Goal: Information Seeking & Learning: Check status

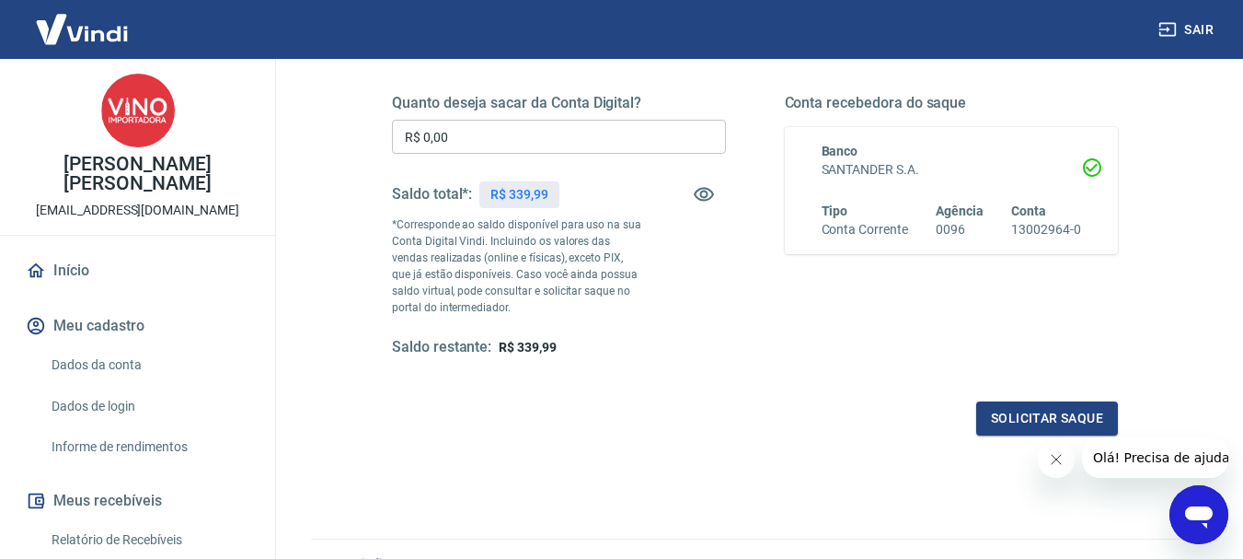
scroll to position [92, 0]
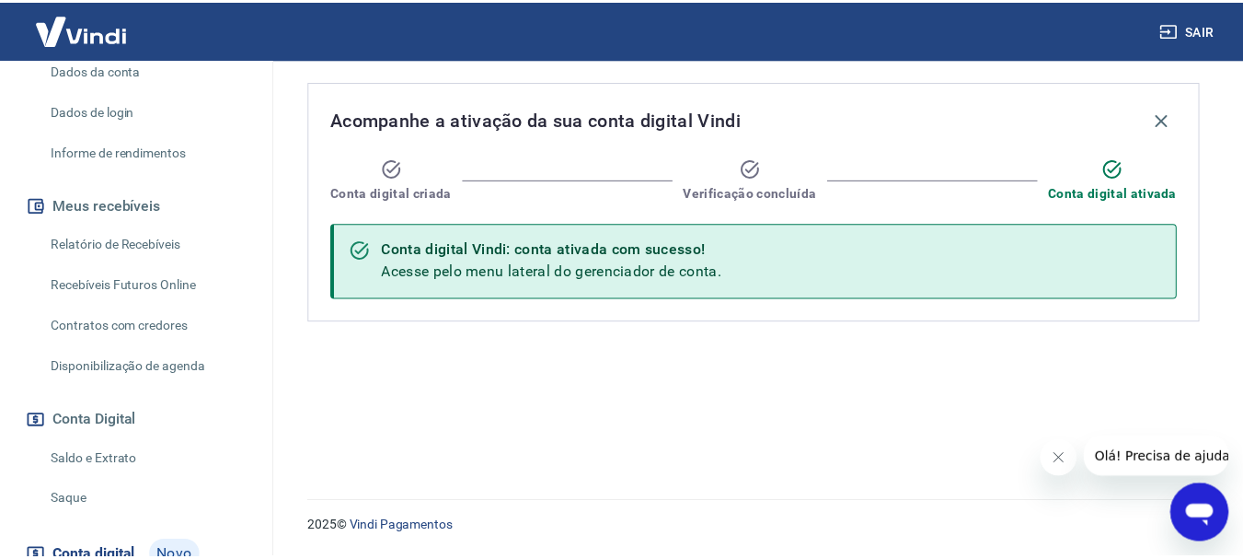
scroll to position [368, 0]
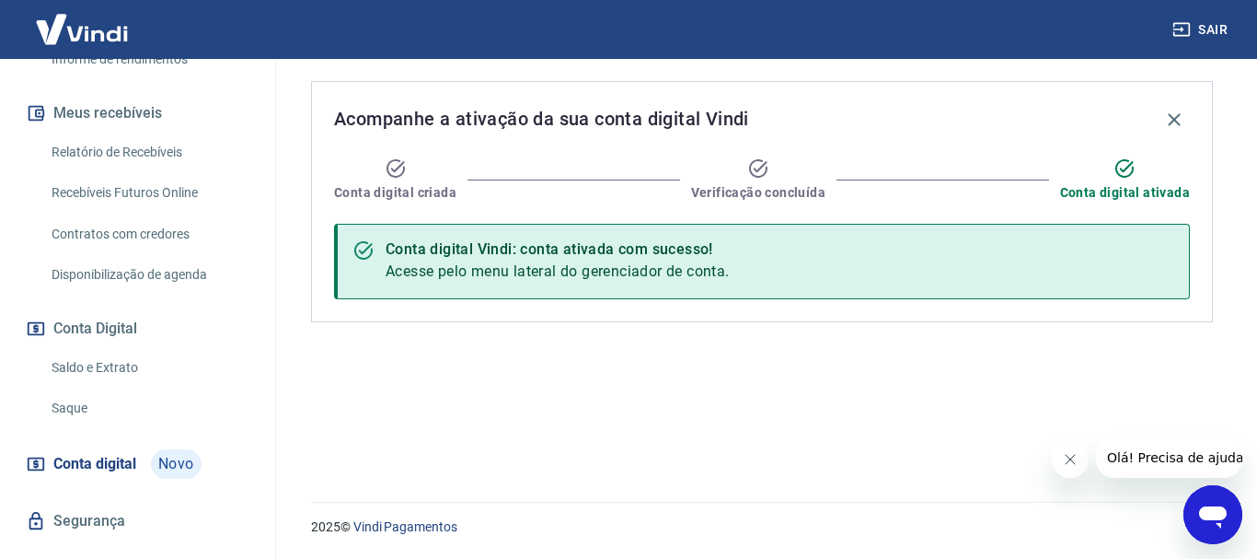
click at [85, 355] on link "Saldo e Extrato" at bounding box center [148, 368] width 209 height 38
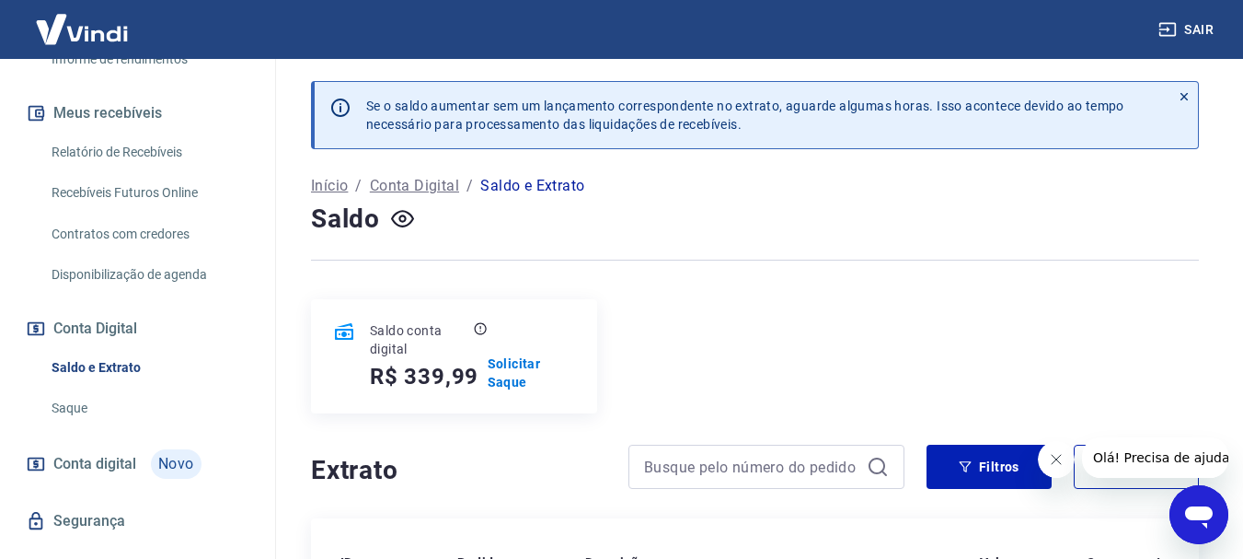
scroll to position [184, 0]
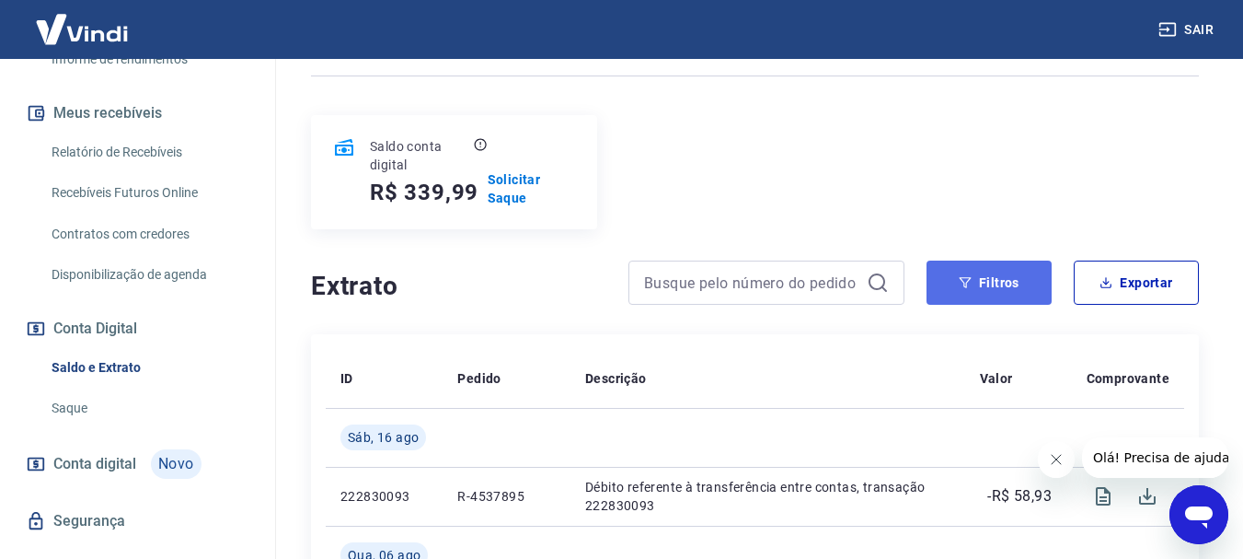
click at [1000, 293] on button "Filtros" at bounding box center [989, 282] width 125 height 44
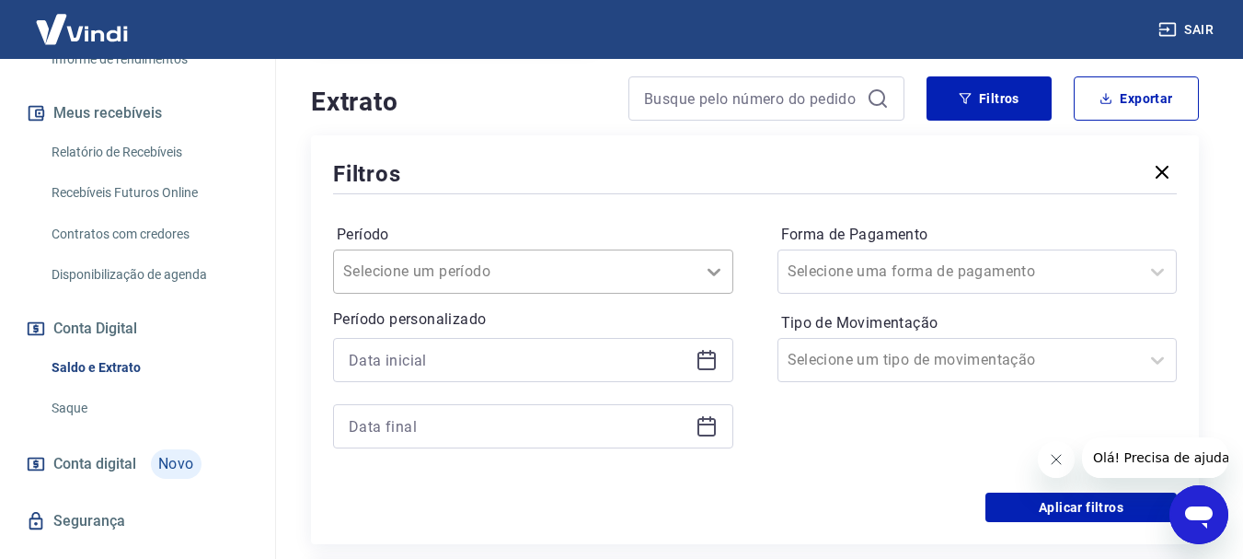
scroll to position [375, 0]
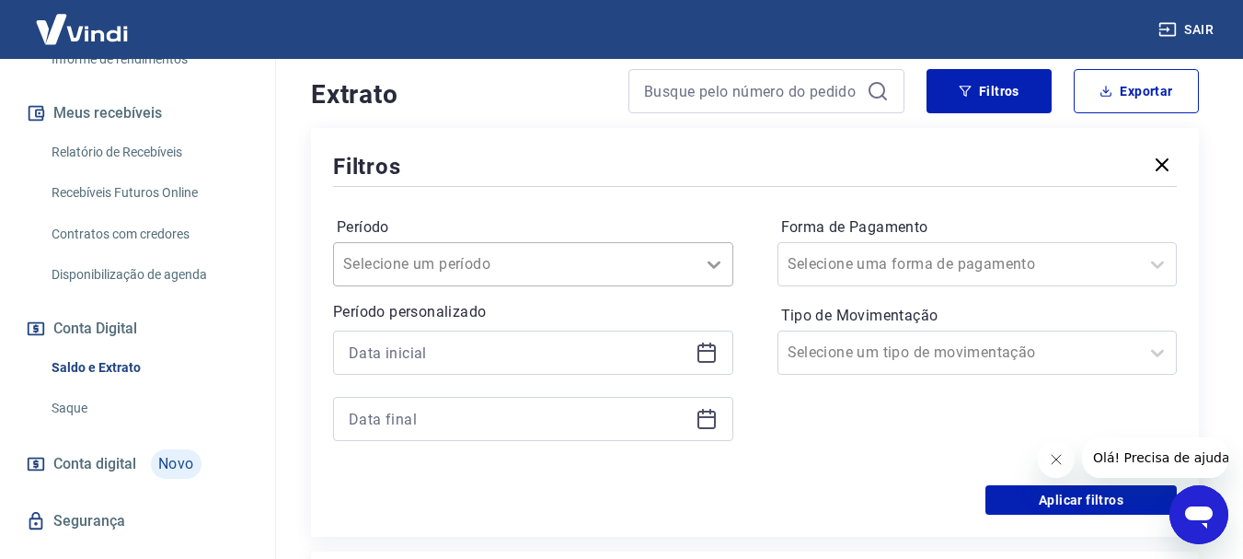
click at [711, 273] on icon at bounding box center [714, 264] width 22 height 22
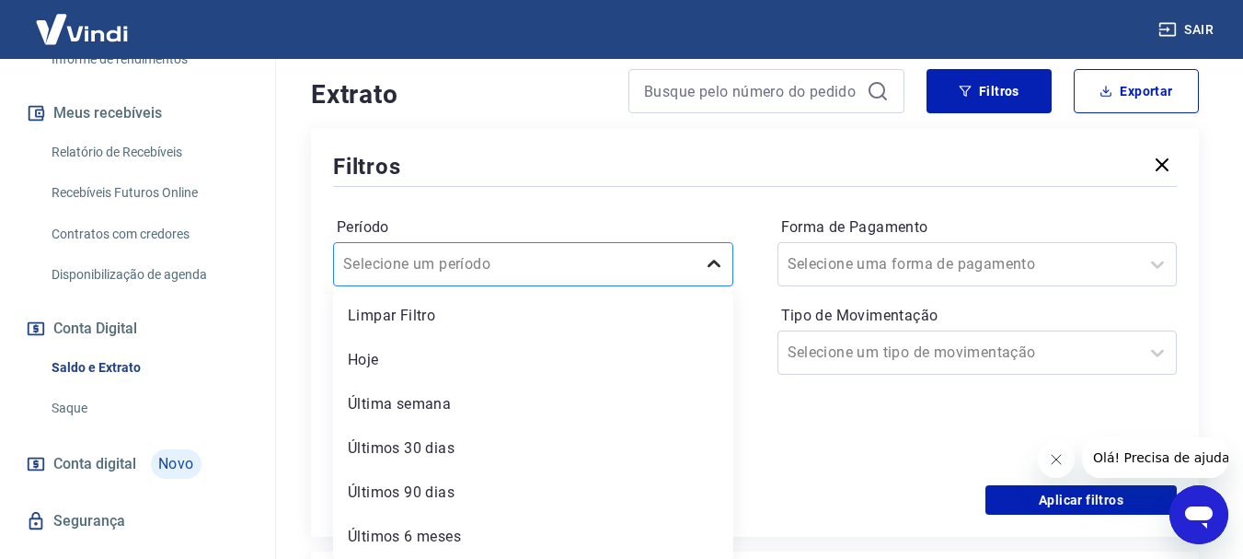
scroll to position [467, 0]
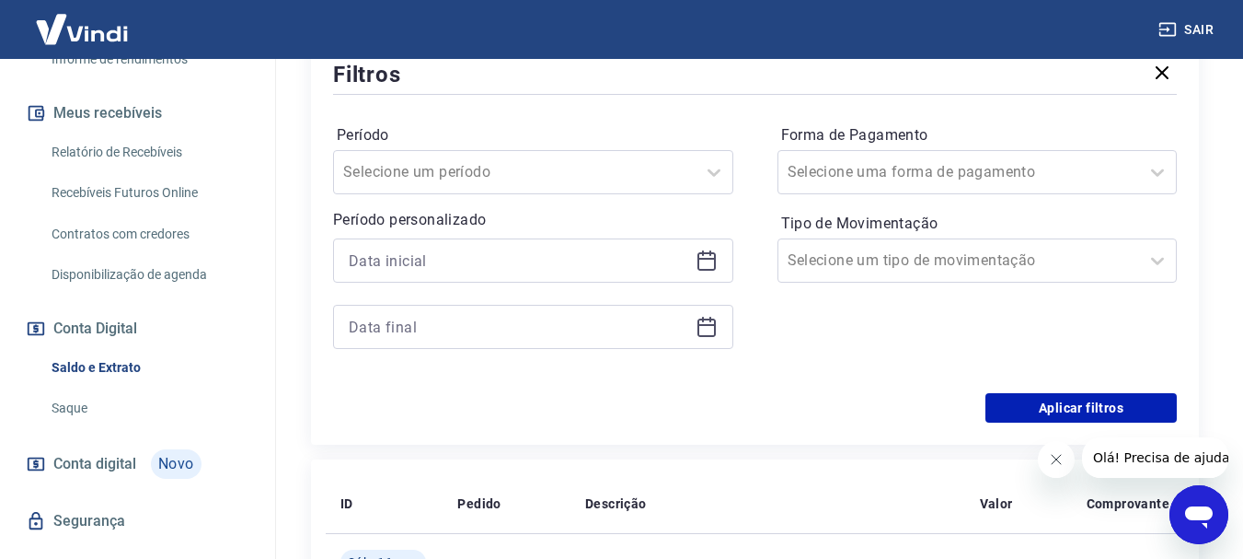
click at [679, 97] on div at bounding box center [755, 94] width 844 height 8
click at [709, 261] on icon at bounding box center [707, 260] width 22 height 22
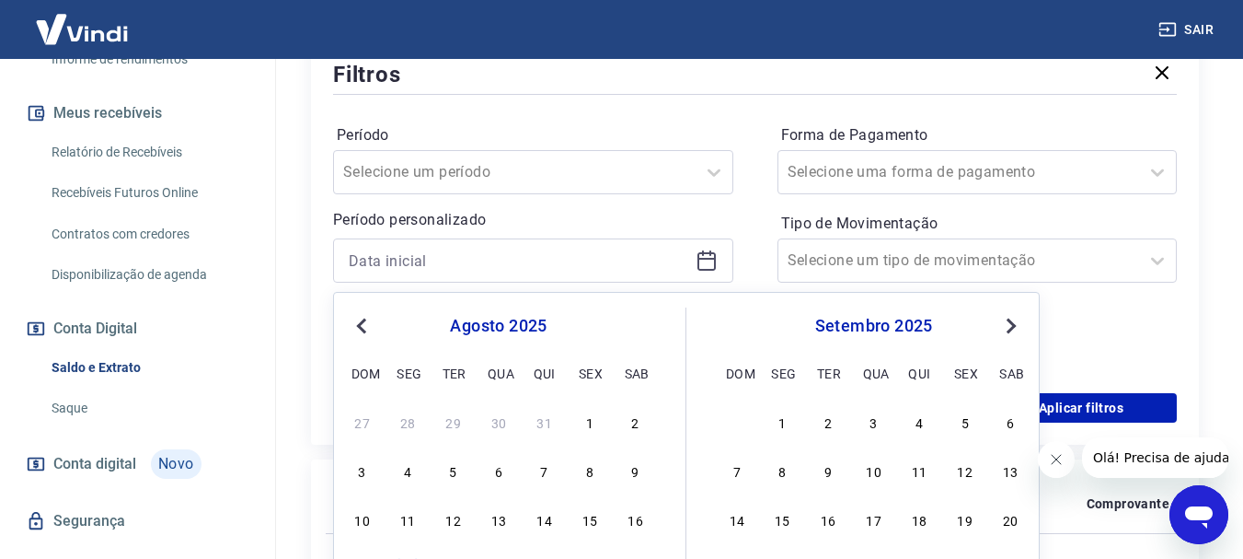
click at [363, 328] on span "Previous Month" at bounding box center [363, 325] width 0 height 21
click at [448, 425] on div "1" at bounding box center [454, 421] width 22 height 22
type input "01/07/2025"
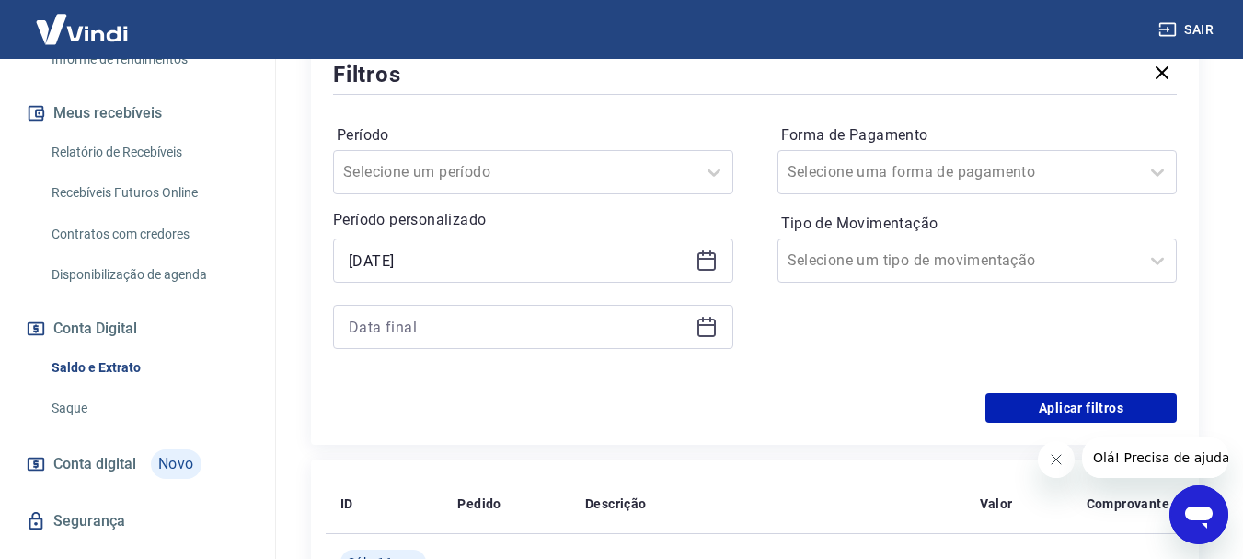
scroll to position [559, 0]
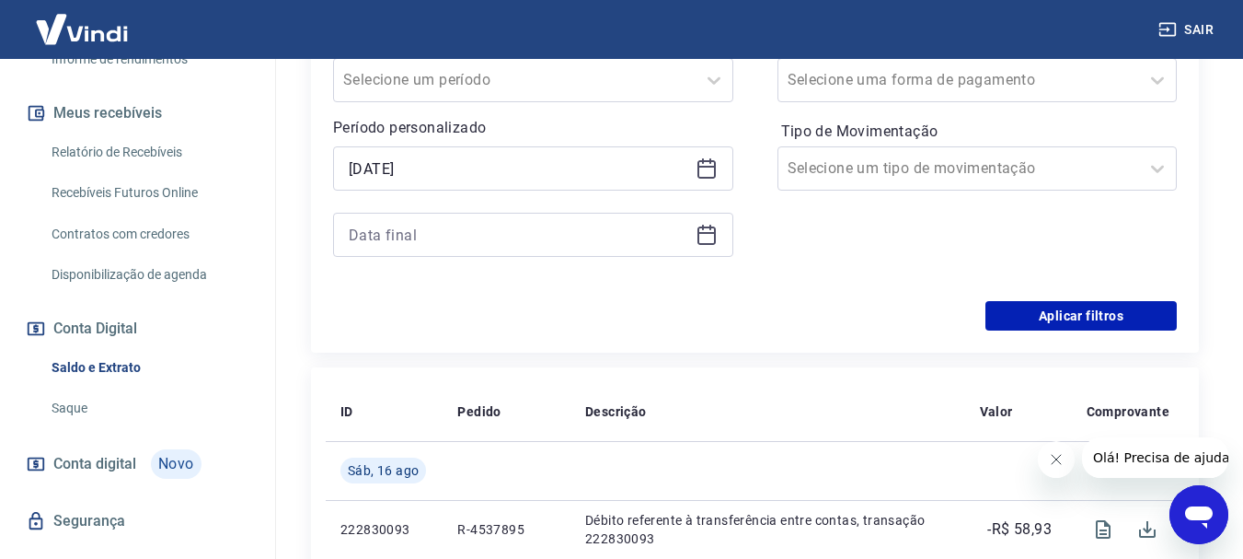
click at [711, 239] on icon at bounding box center [707, 235] width 22 height 22
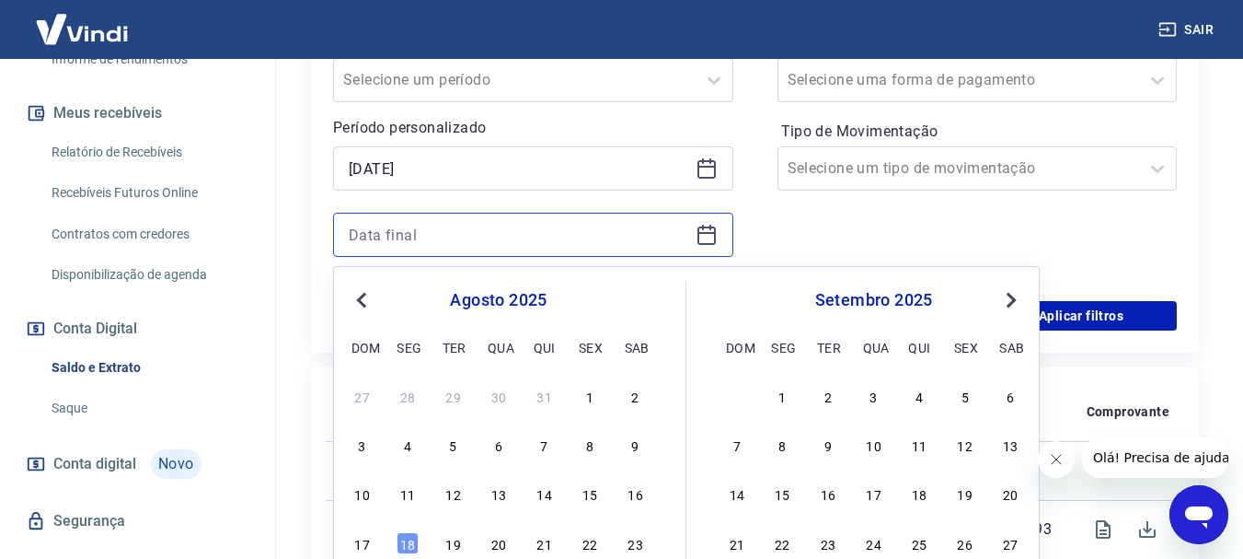
scroll to position [651, 0]
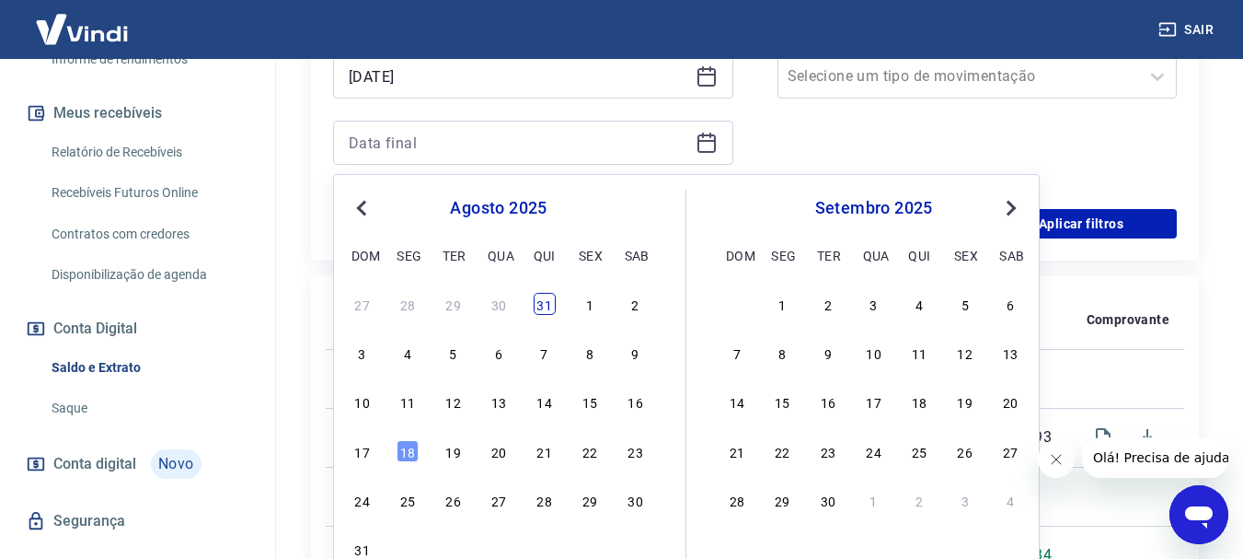
click at [547, 311] on div "31" at bounding box center [545, 304] width 22 height 22
type input "31/07/2025"
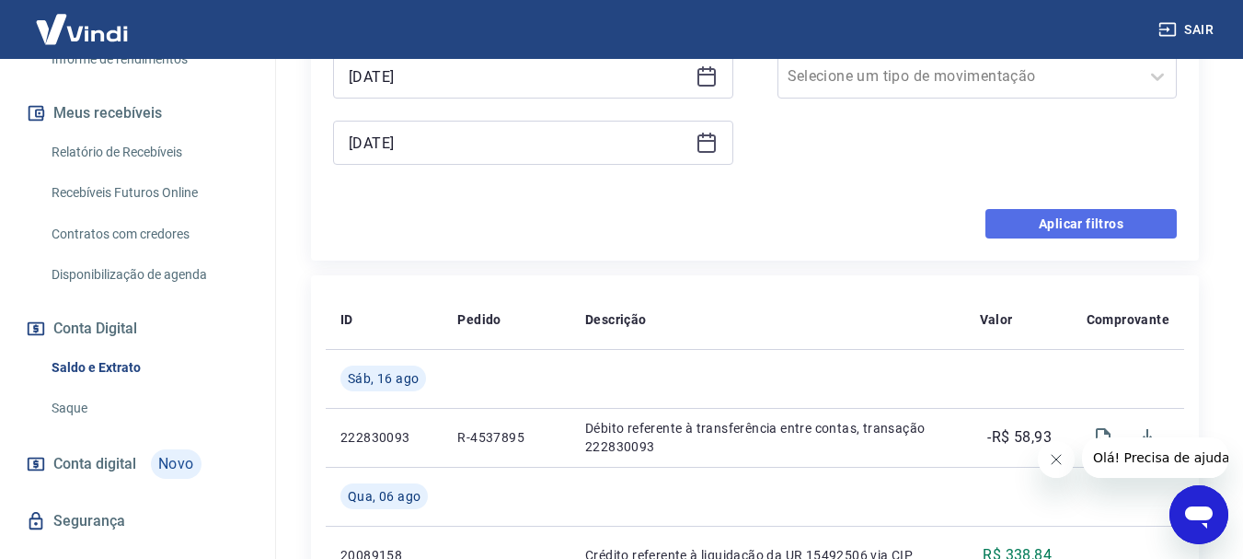
click at [1050, 220] on button "Aplicar filtros" at bounding box center [1080, 223] width 191 height 29
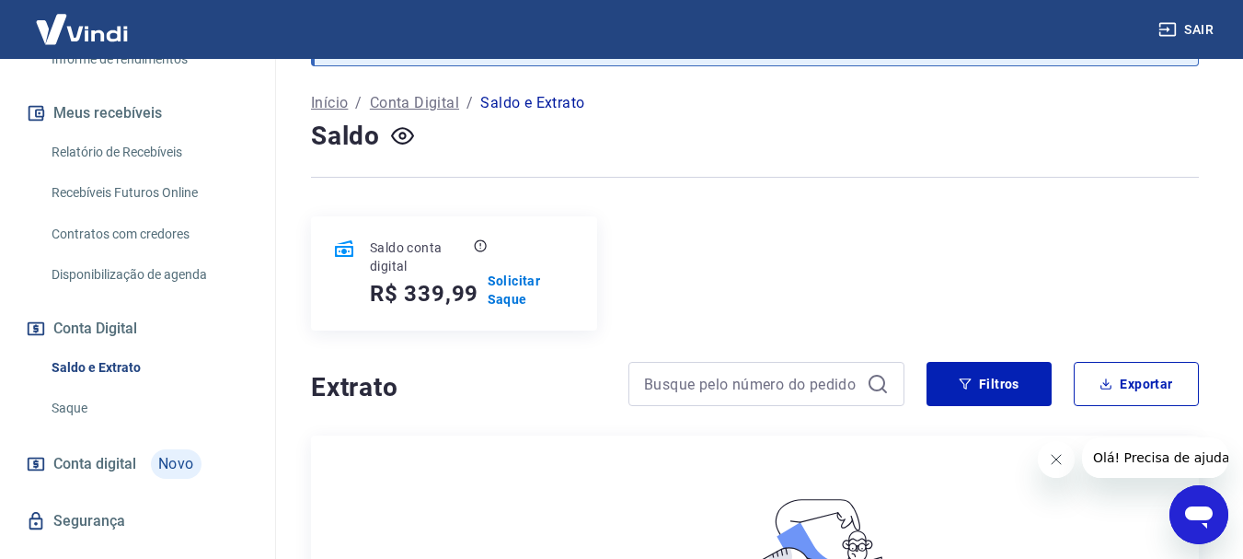
scroll to position [443, 0]
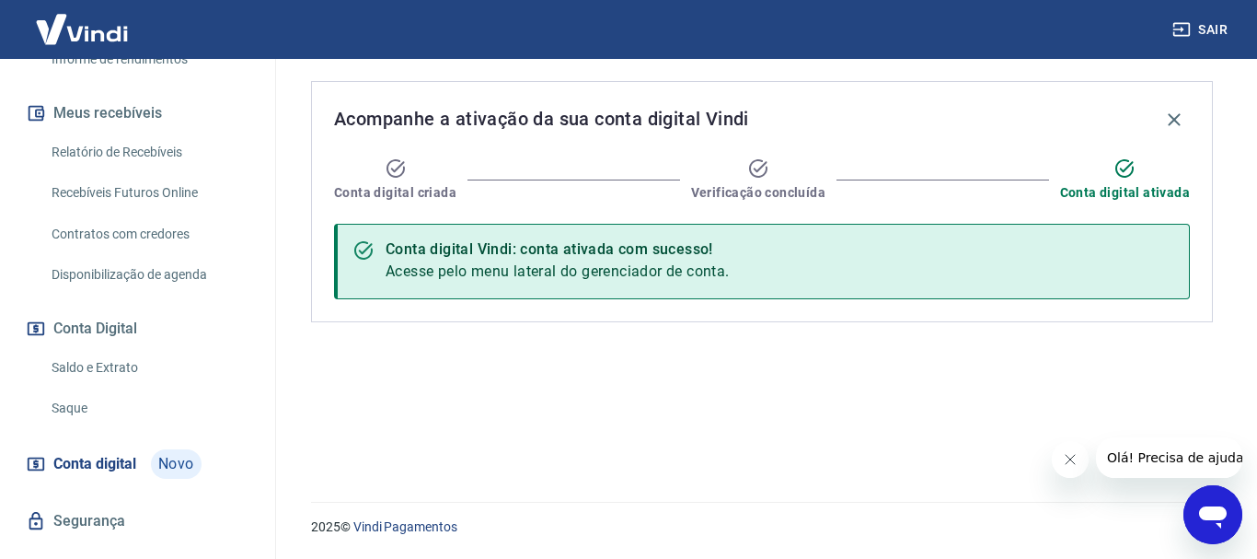
click at [99, 352] on link "Saldo e Extrato" at bounding box center [148, 368] width 209 height 38
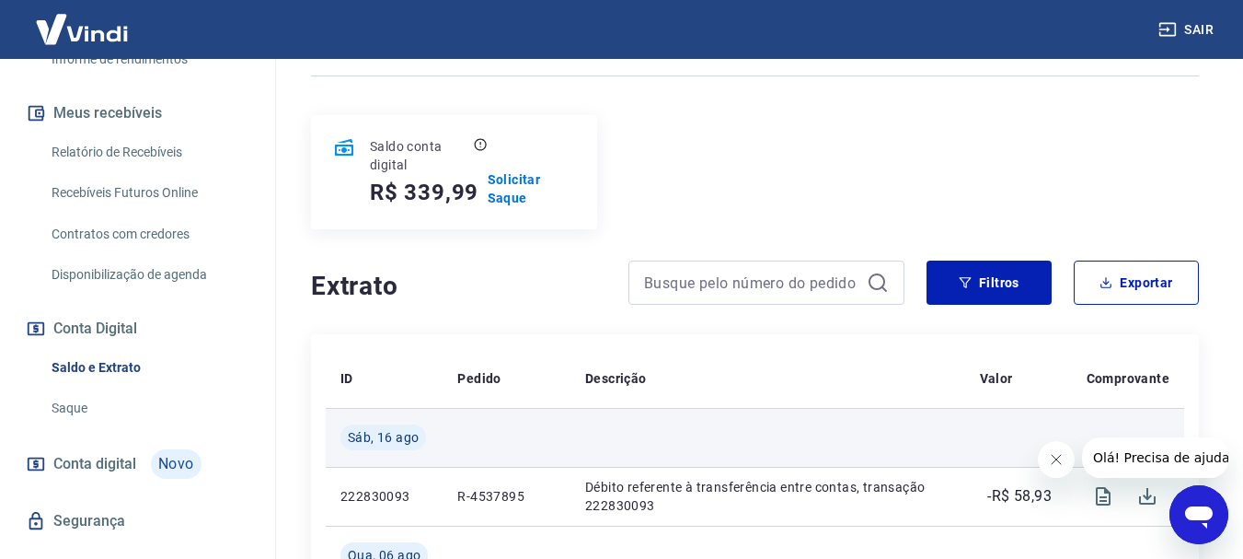
scroll to position [276, 0]
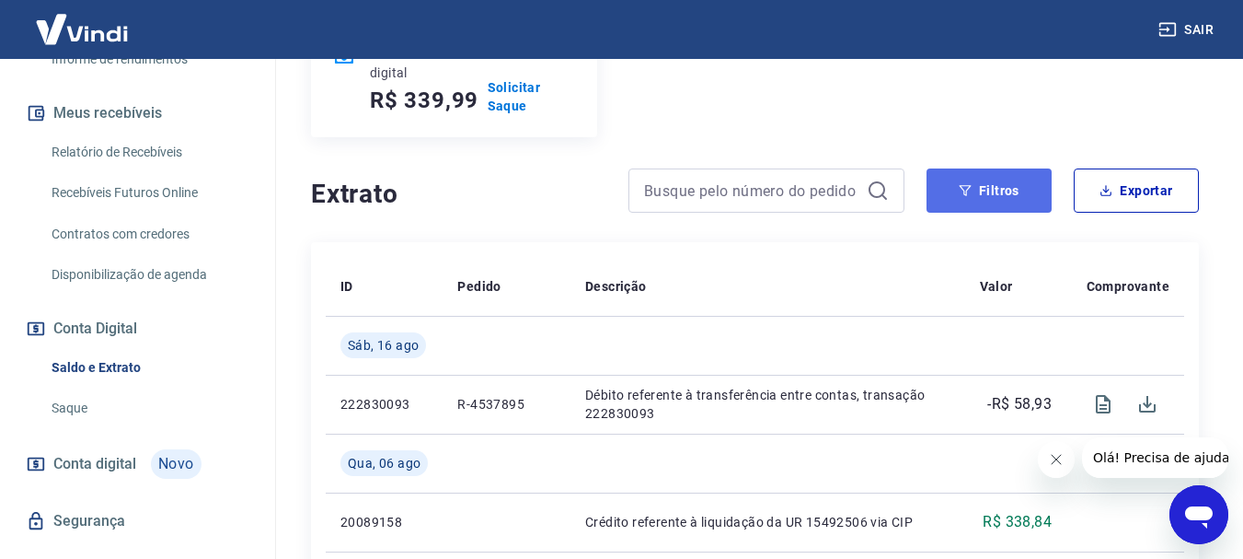
click at [1015, 169] on button "Filtros" at bounding box center [989, 190] width 125 height 44
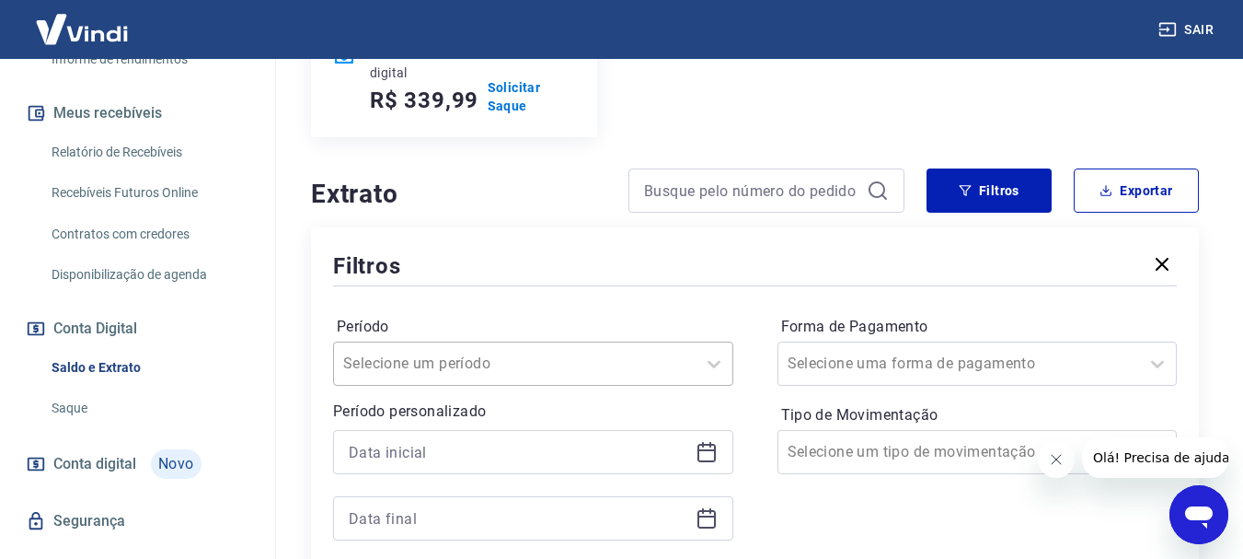
scroll to position [375, 0]
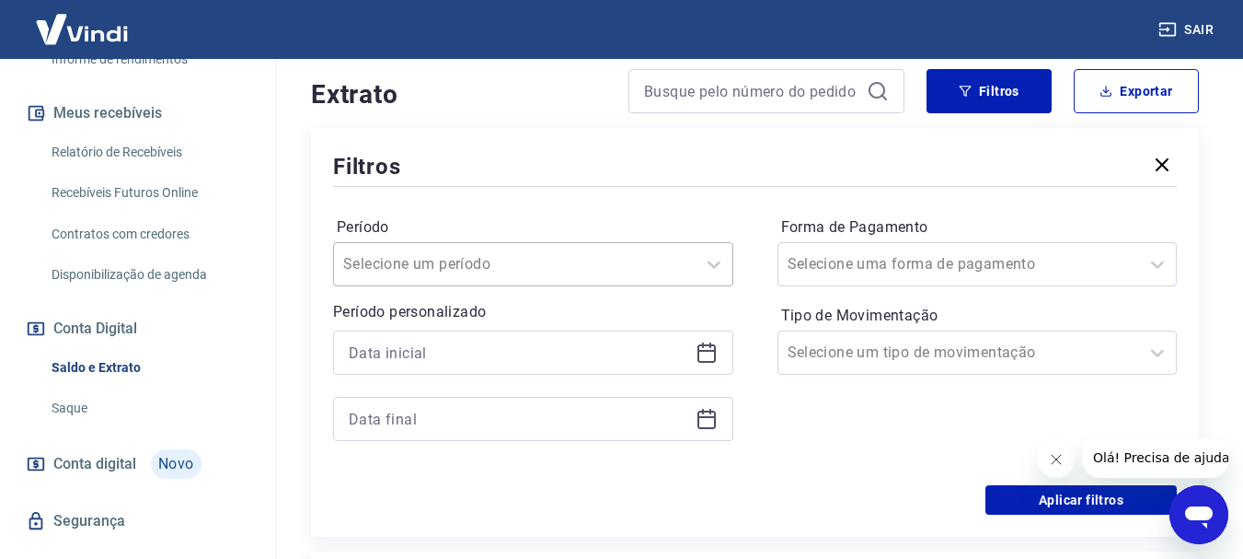
click at [685, 286] on div "Selecione um período" at bounding box center [533, 264] width 400 height 44
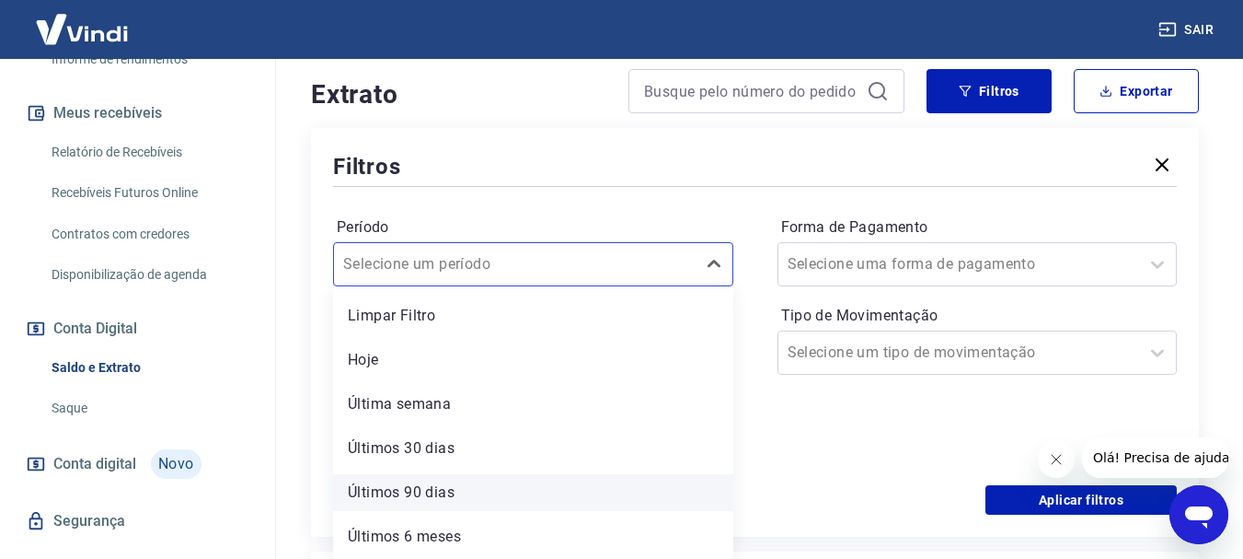
click at [454, 486] on div "Últimos 90 dias" at bounding box center [533, 492] width 400 height 37
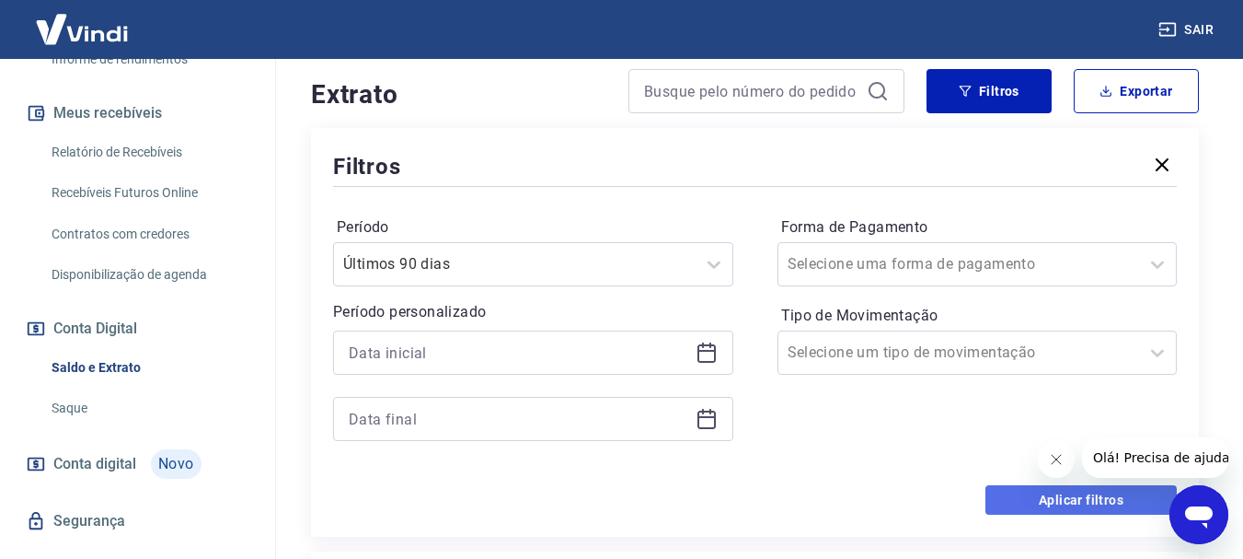
click at [1125, 497] on button "Aplicar filtros" at bounding box center [1080, 499] width 191 height 29
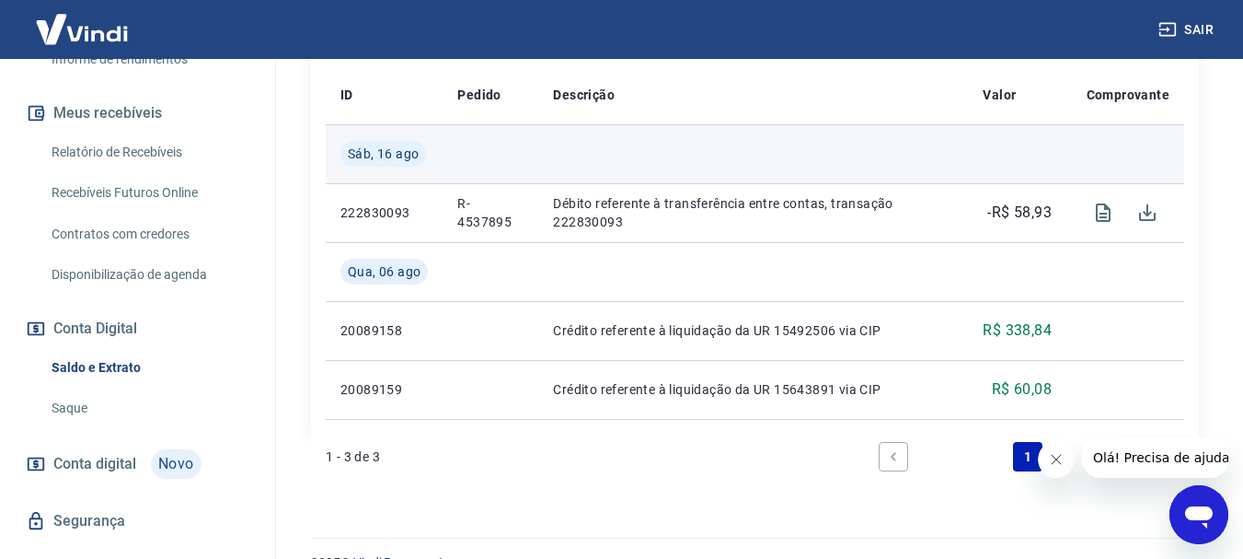
scroll to position [503, 0]
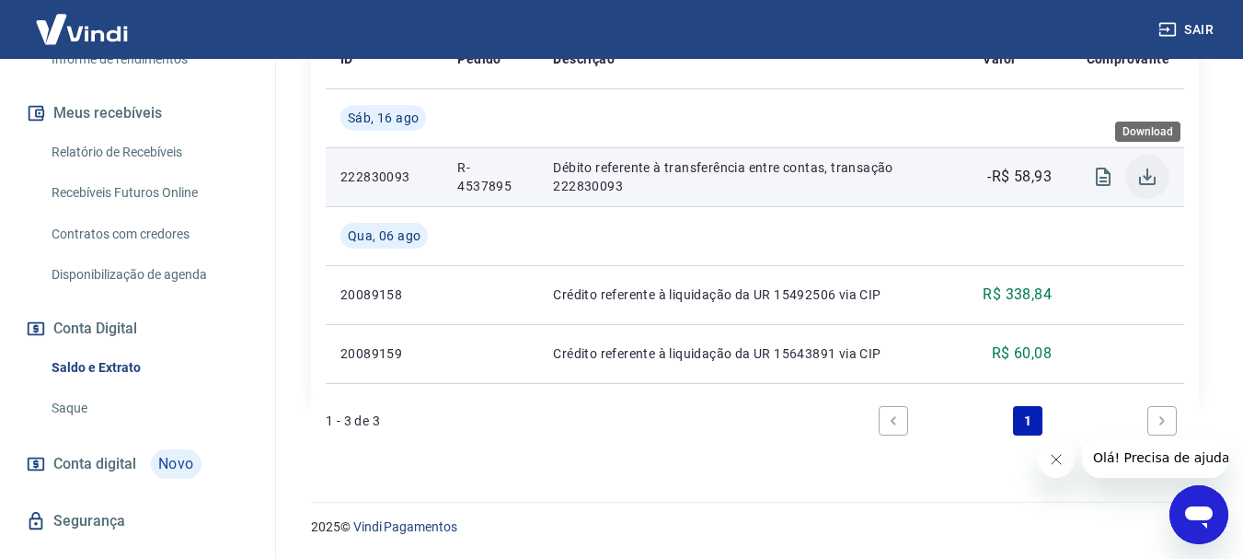
click at [1149, 176] on icon "Download" at bounding box center [1147, 177] width 22 height 22
click at [1101, 177] on icon "Visualizar" at bounding box center [1103, 177] width 22 height 22
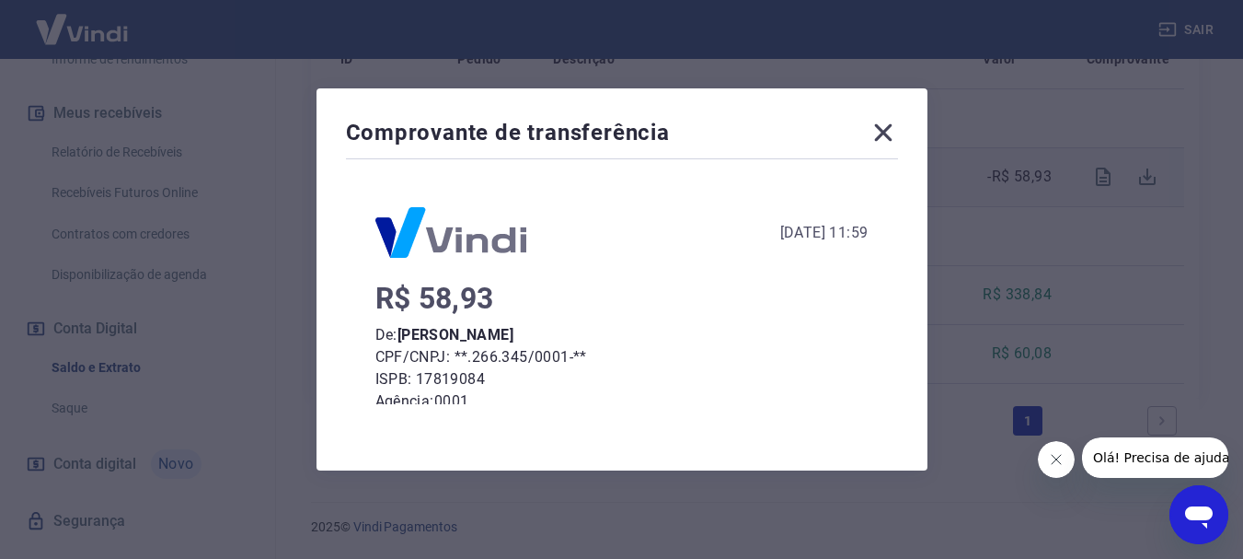
scroll to position [251, 0]
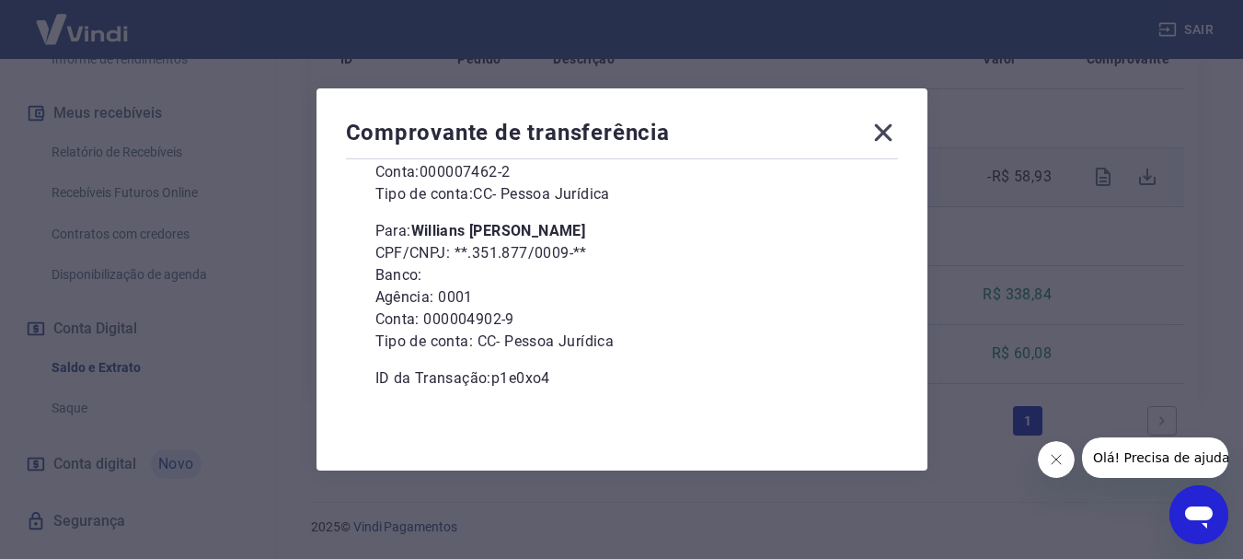
click at [891, 136] on icon at bounding box center [883, 132] width 29 height 29
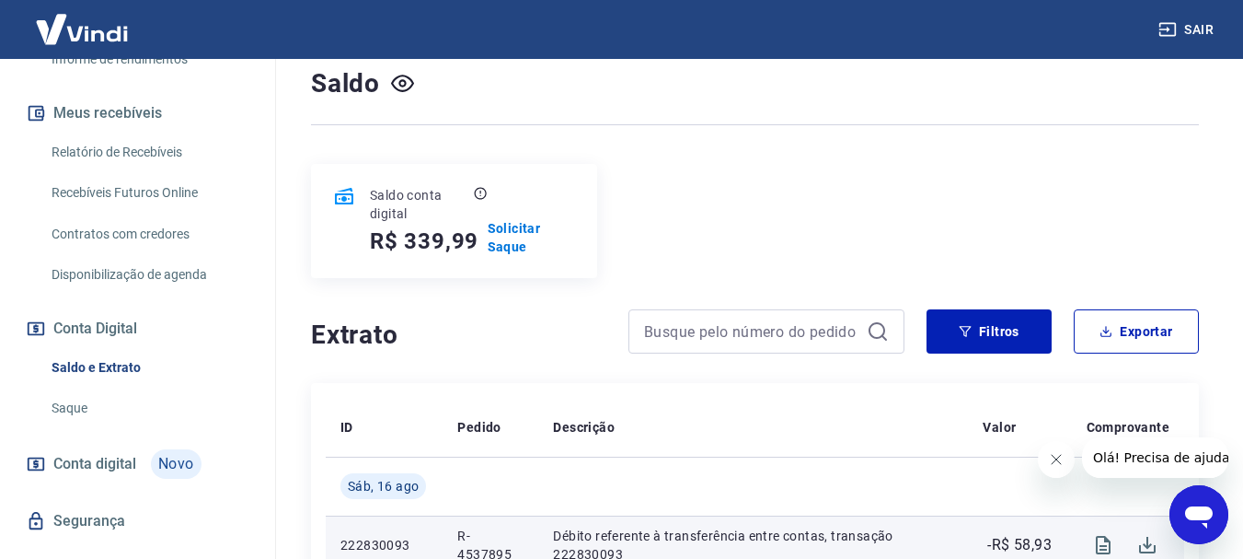
scroll to position [43, 0]
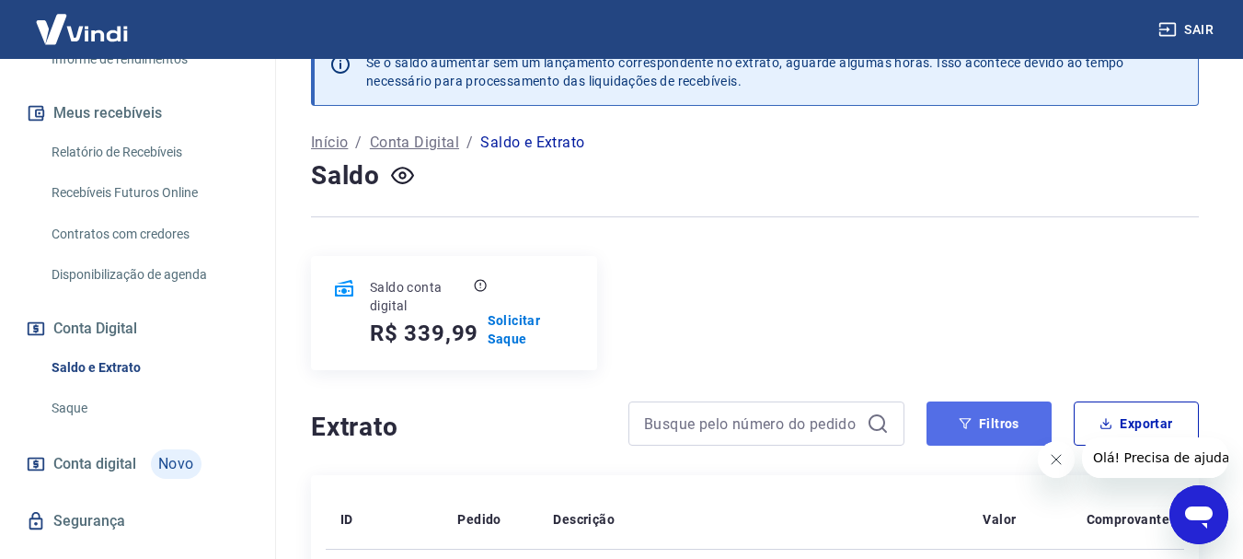
click at [984, 424] on button "Filtros" at bounding box center [989, 423] width 125 height 44
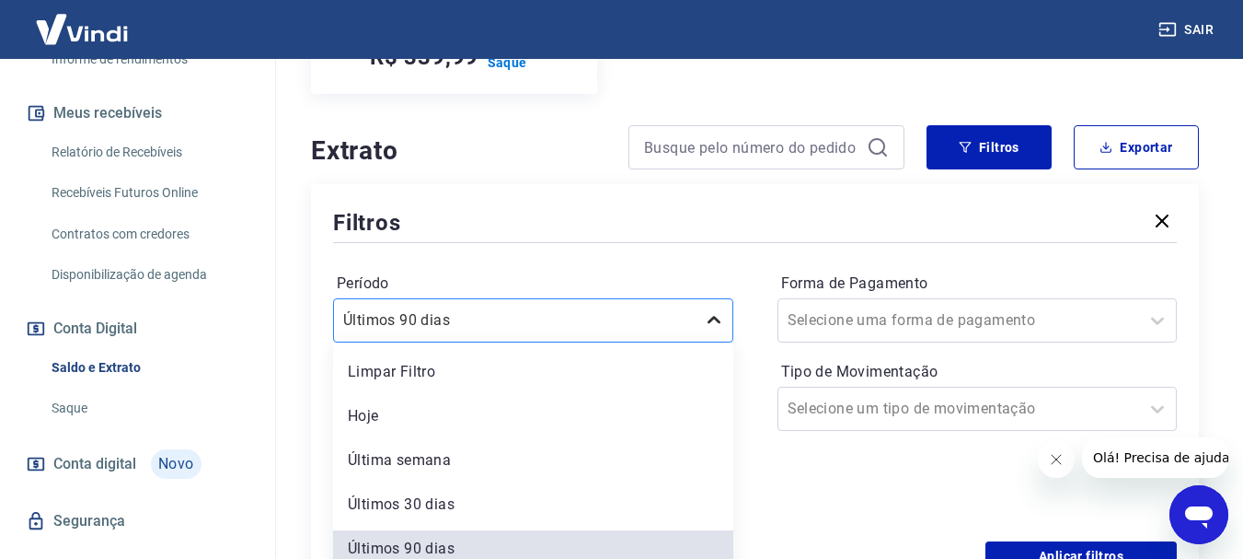
scroll to position [375, 0]
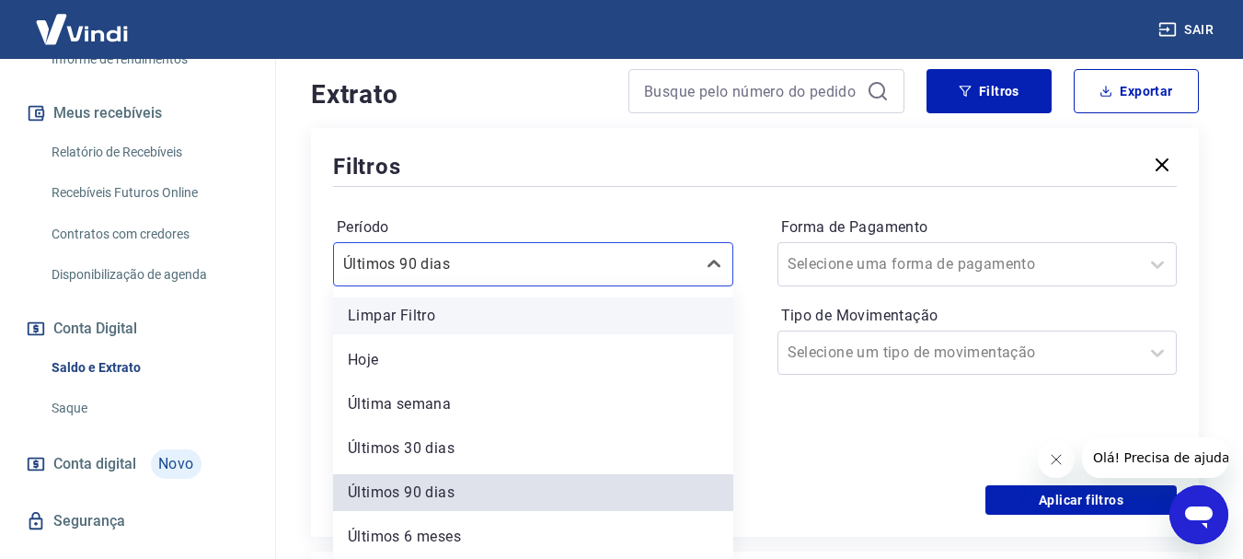
click at [717, 286] on div "option Limpar Filtro focused, 1 of 6. 6 results available. Use Up and Down to c…" at bounding box center [533, 264] width 400 height 44
click at [461, 541] on div "Últimos 6 meses" at bounding box center [533, 536] width 400 height 37
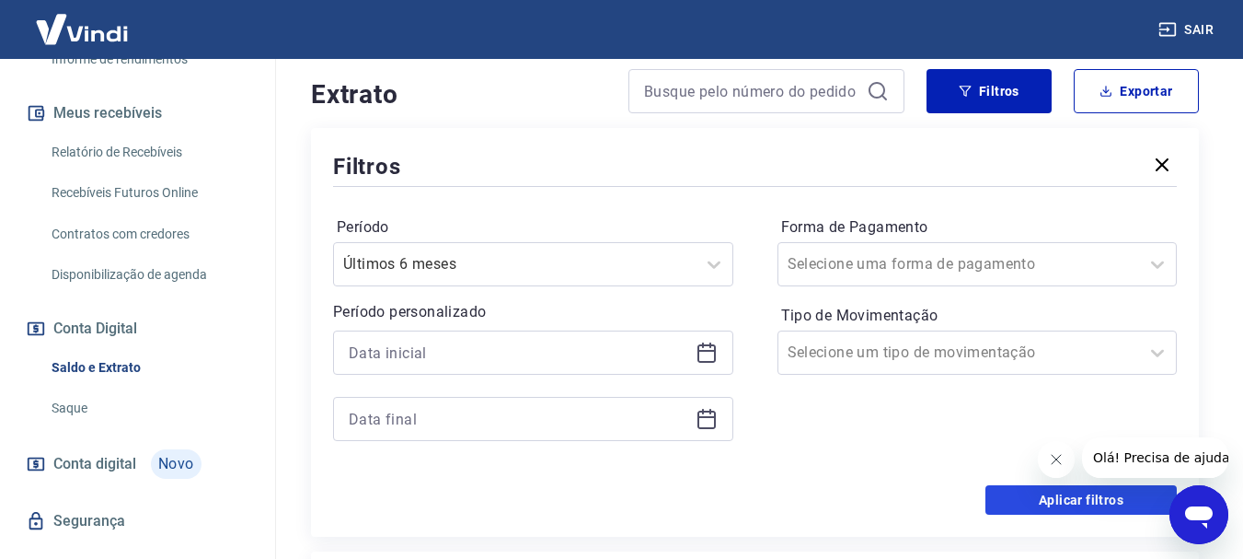
click at [1063, 512] on button "Aplicar filtros" at bounding box center [1080, 499] width 191 height 29
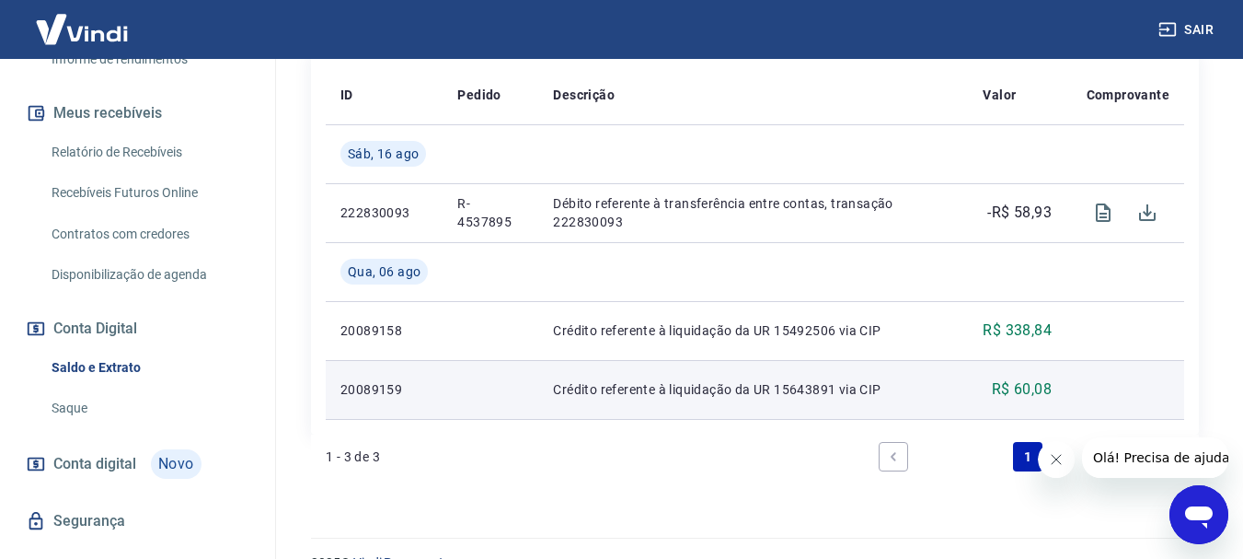
scroll to position [503, 0]
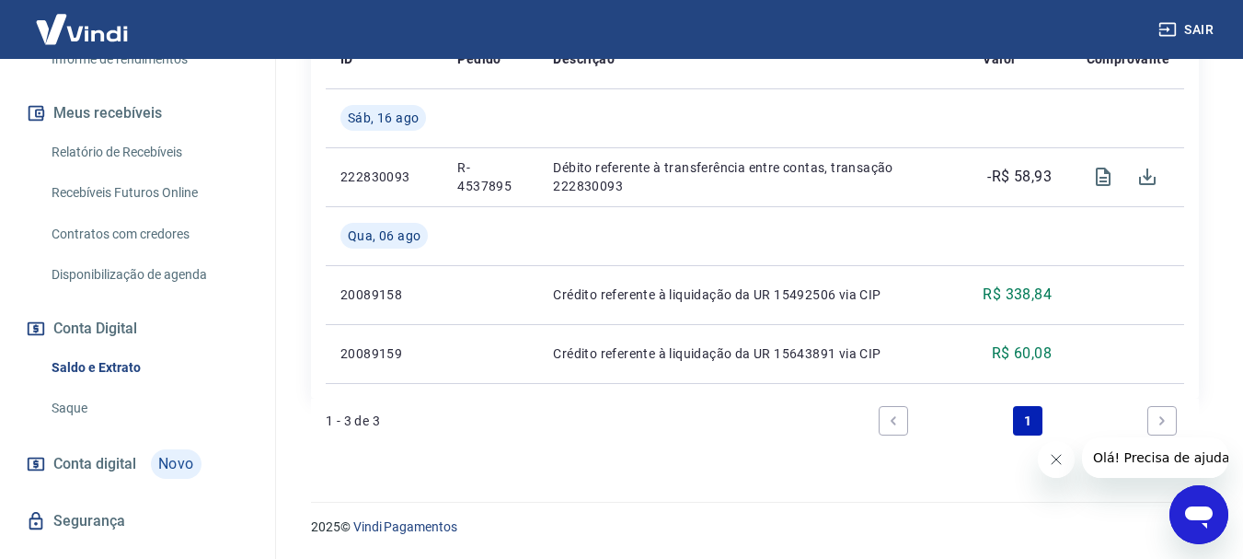
click at [1174, 423] on link "Next page" at bounding box center [1161, 420] width 29 height 29
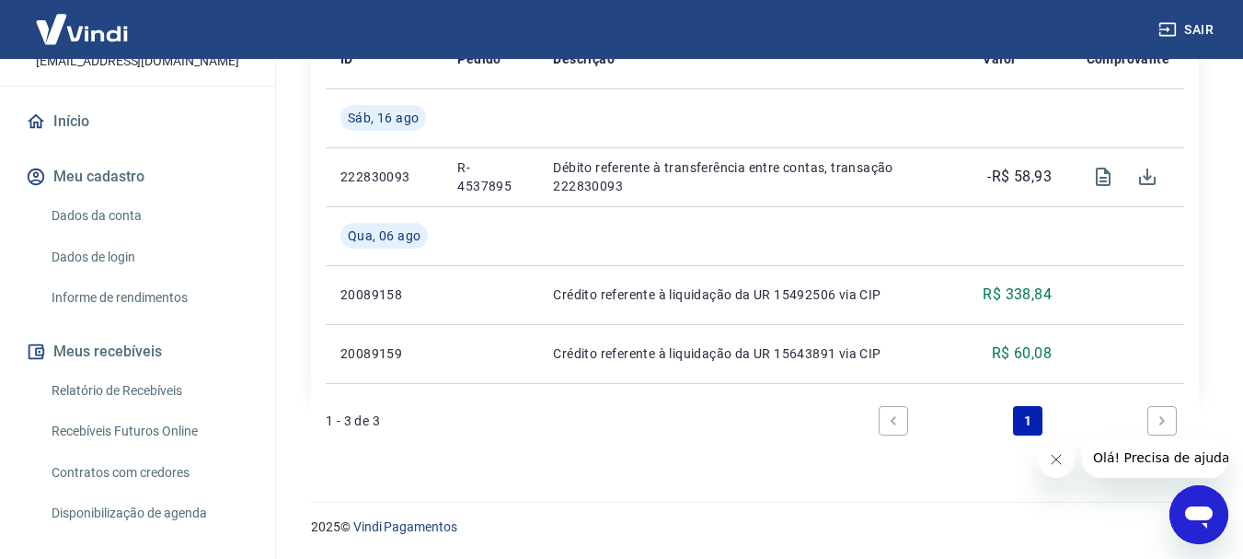
scroll to position [38, 0]
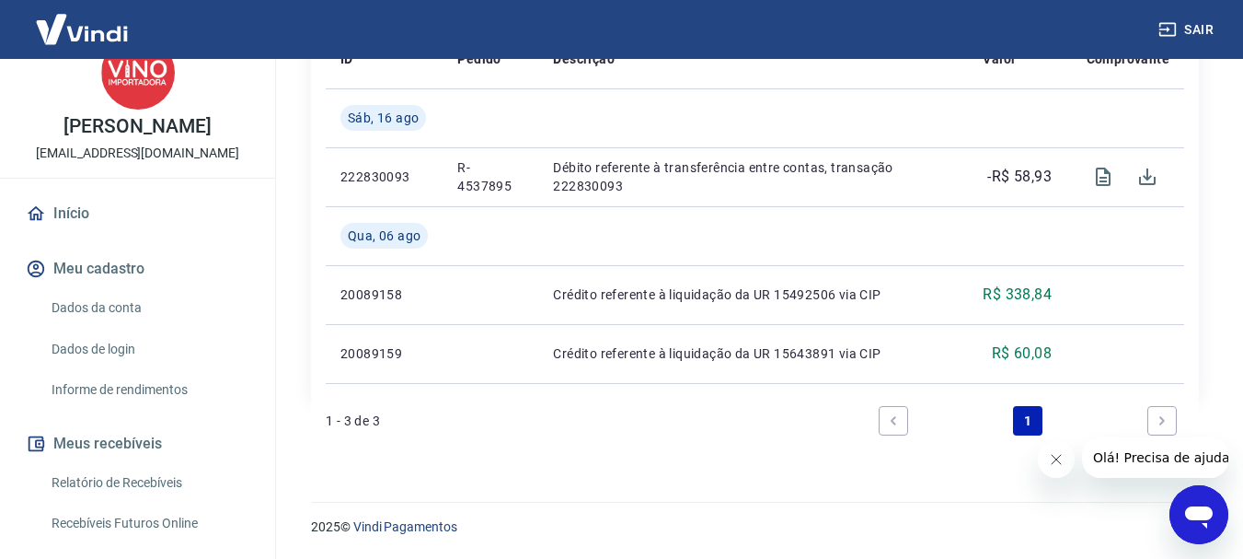
click at [67, 208] on link "Início" at bounding box center [137, 213] width 231 height 40
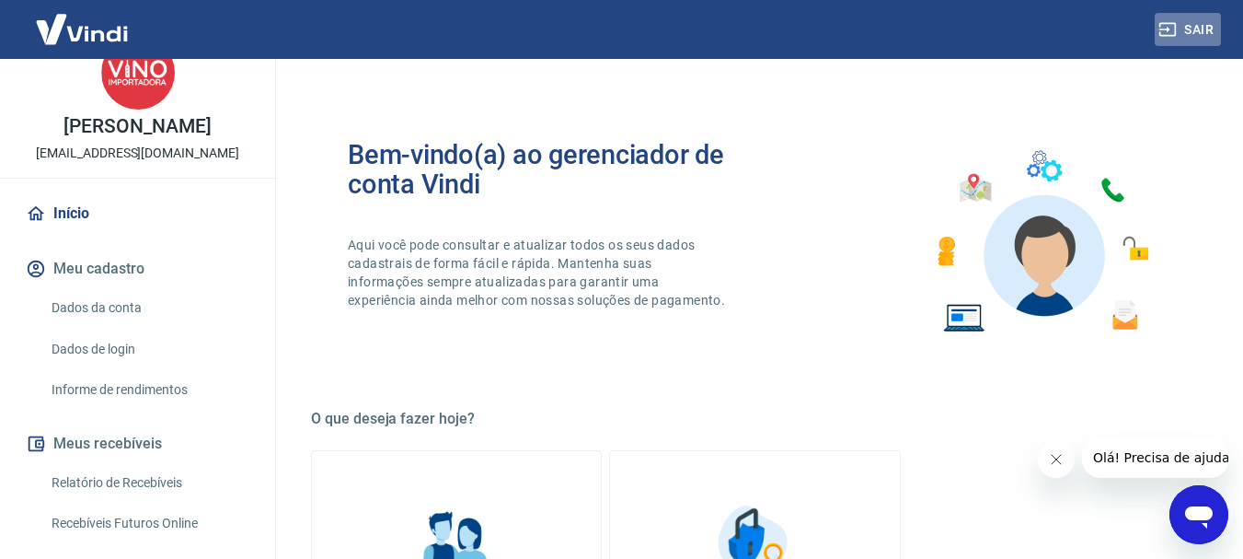
click at [1192, 26] on button "Sair" at bounding box center [1188, 30] width 66 height 34
